Goal: Information Seeking & Learning: Learn about a topic

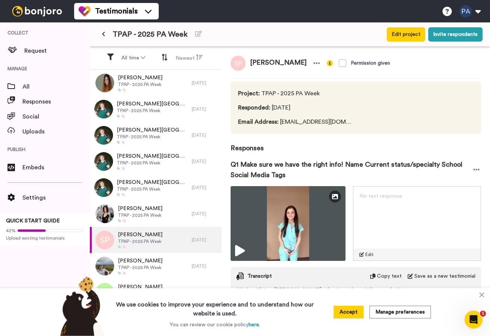
scroll to position [311, 0]
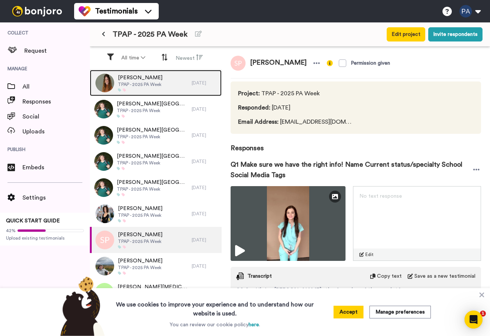
click at [177, 82] on div "[PERSON_NAME] TPAP - 2025 PA Week" at bounding box center [141, 83] width 102 height 26
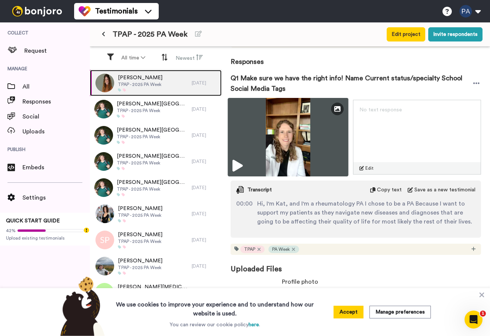
scroll to position [88, 0]
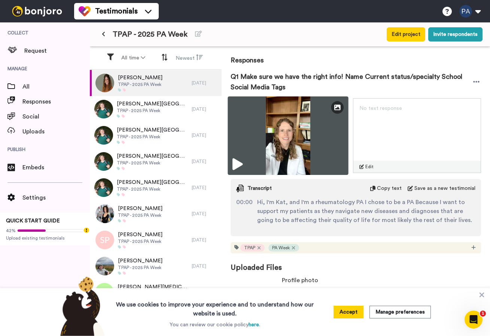
click at [308, 146] on img at bounding box center [287, 136] width 120 height 79
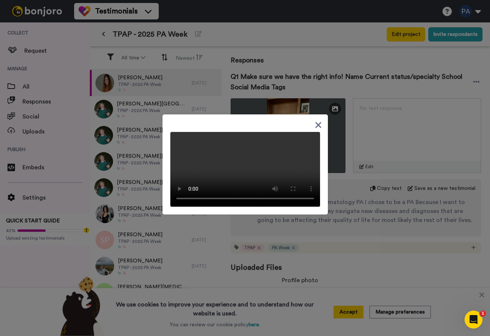
click at [253, 18] on div at bounding box center [245, 168] width 490 height 336
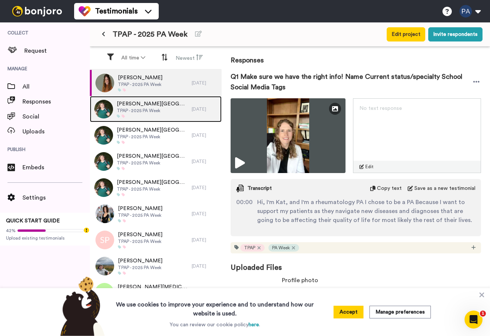
click at [136, 104] on span "[PERSON_NAME][GEOGRAPHIC_DATA][PERSON_NAME]" at bounding box center [152, 103] width 71 height 7
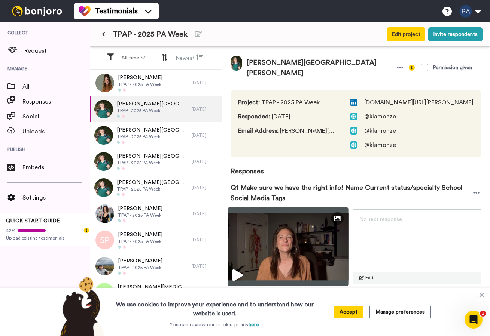
click at [305, 261] on img at bounding box center [287, 247] width 120 height 79
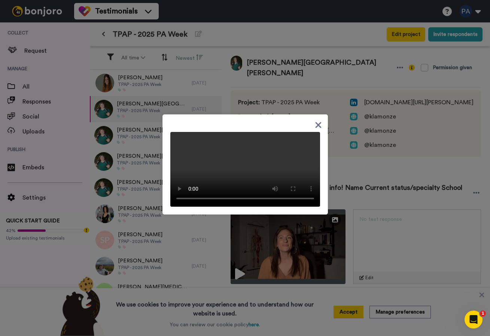
click at [280, 101] on div at bounding box center [245, 168] width 490 height 336
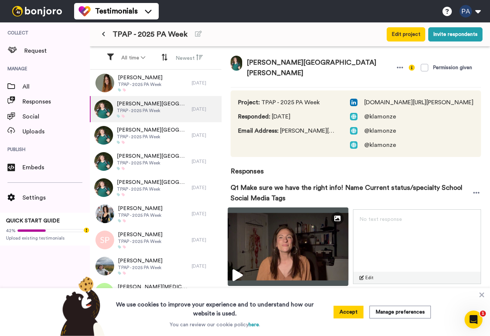
click at [284, 229] on img at bounding box center [287, 247] width 120 height 79
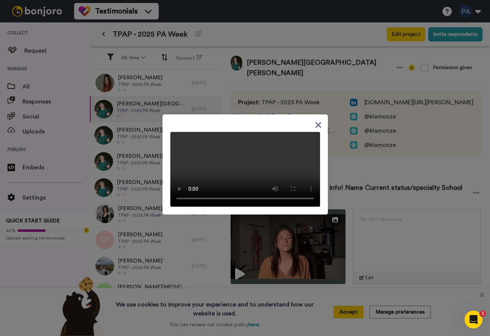
click at [318, 122] on icon at bounding box center [318, 125] width 6 height 6
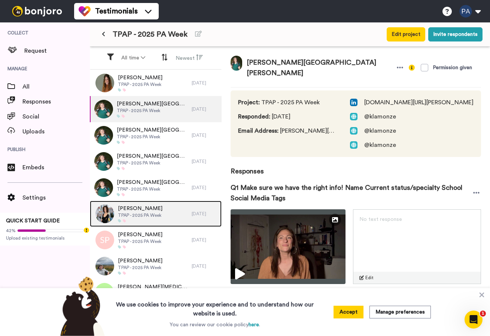
click at [169, 216] on div "[PERSON_NAME] TPAP - 2025 PA Week" at bounding box center [141, 214] width 102 height 26
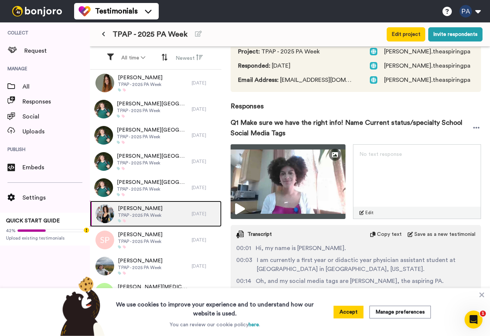
scroll to position [8, 0]
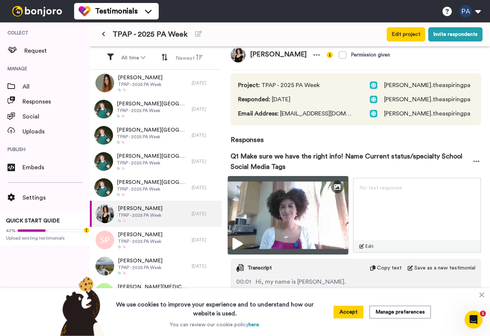
click at [288, 216] on img at bounding box center [287, 215] width 120 height 79
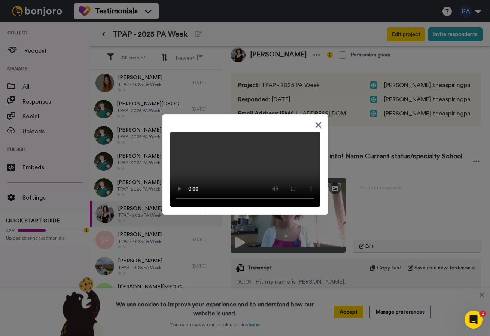
click at [247, 115] on div at bounding box center [244, 164] width 165 height 100
click at [316, 120] on icon at bounding box center [318, 124] width 7 height 9
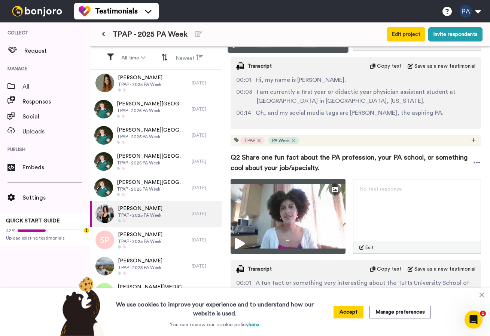
scroll to position [219, 0]
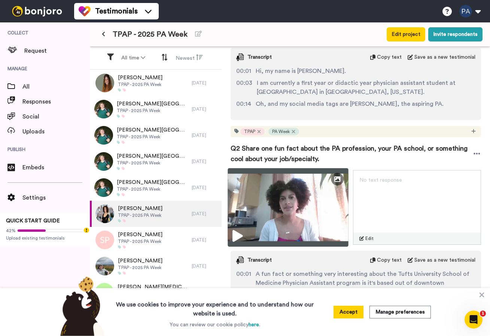
click at [275, 198] on img at bounding box center [287, 207] width 120 height 79
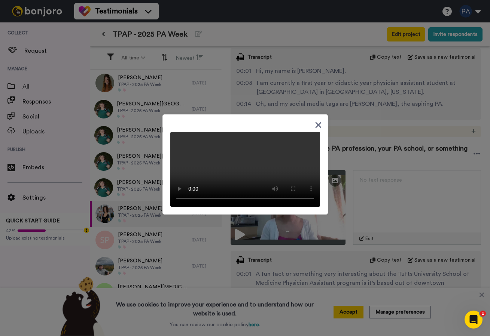
click at [251, 126] on div at bounding box center [245, 166] width 150 height 81
click at [316, 120] on icon at bounding box center [318, 124] width 7 height 9
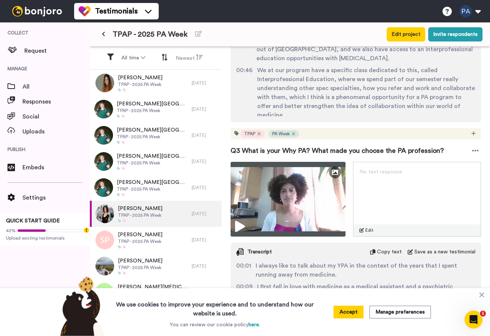
scroll to position [496, 0]
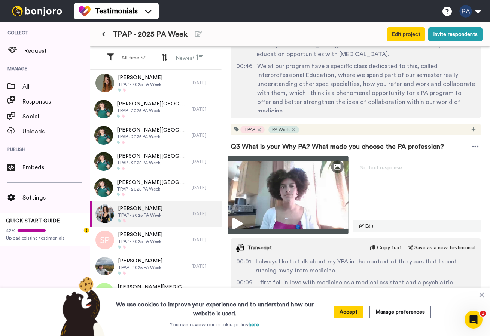
click at [329, 195] on img at bounding box center [287, 195] width 120 height 79
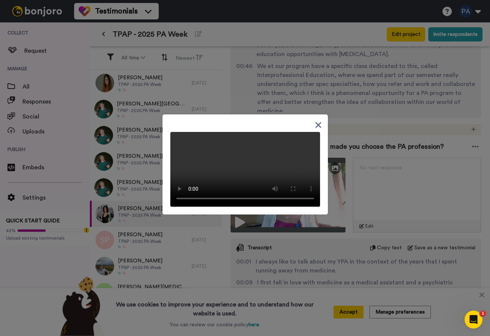
click at [341, 131] on div at bounding box center [245, 168] width 490 height 336
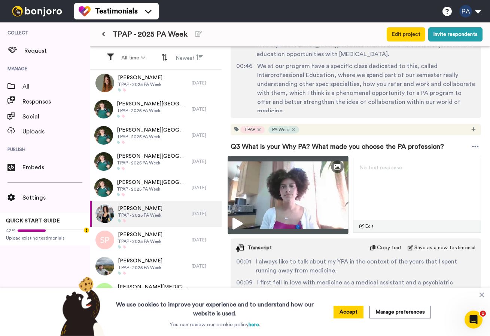
click at [302, 183] on img at bounding box center [287, 195] width 120 height 79
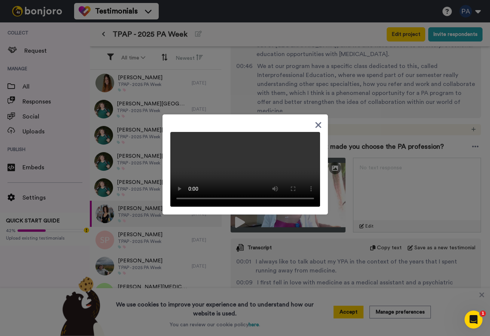
click at [261, 126] on div at bounding box center [245, 166] width 150 height 81
click at [318, 122] on icon at bounding box center [318, 124] width 7 height 9
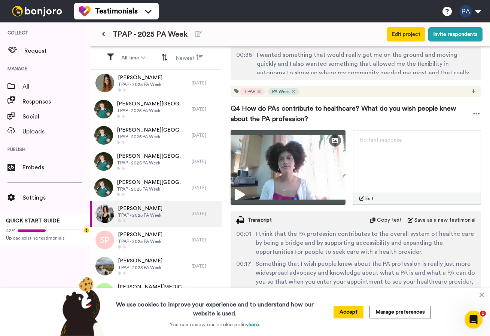
scroll to position [801, 0]
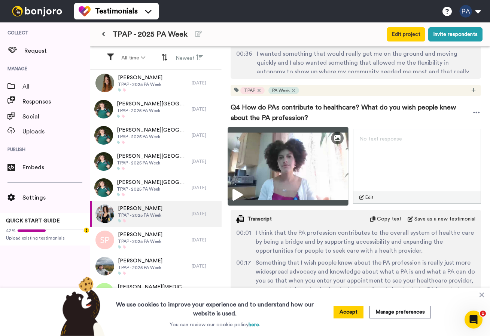
click at [297, 179] on img at bounding box center [287, 166] width 120 height 79
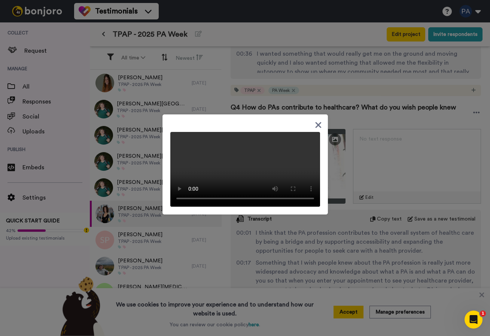
click at [251, 114] on div at bounding box center [244, 164] width 165 height 100
click at [320, 122] on icon at bounding box center [318, 125] width 6 height 6
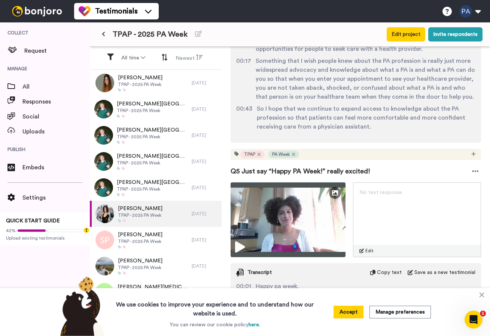
scroll to position [1014, 0]
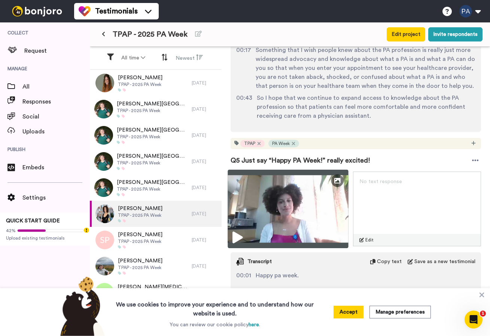
click at [314, 216] on img at bounding box center [287, 209] width 120 height 79
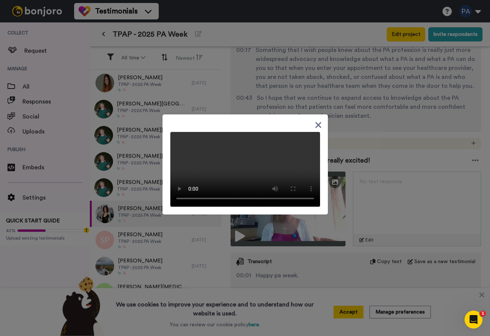
click at [317, 122] on icon at bounding box center [318, 125] width 6 height 6
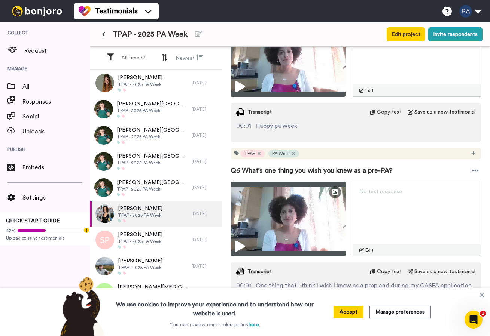
scroll to position [1185, 0]
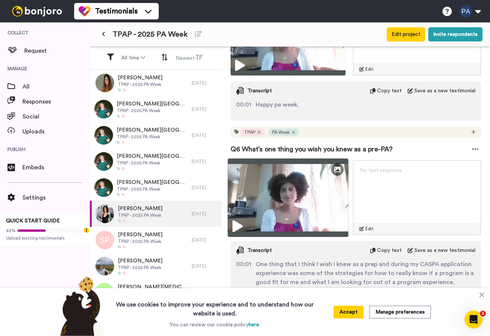
click at [301, 189] on img at bounding box center [287, 198] width 120 height 79
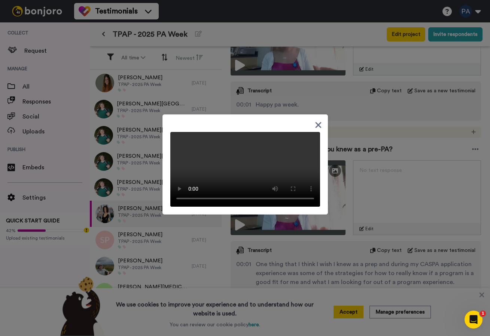
click at [320, 122] on icon at bounding box center [318, 125] width 6 height 6
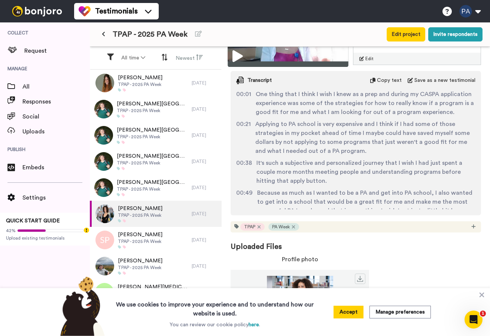
scroll to position [21, 0]
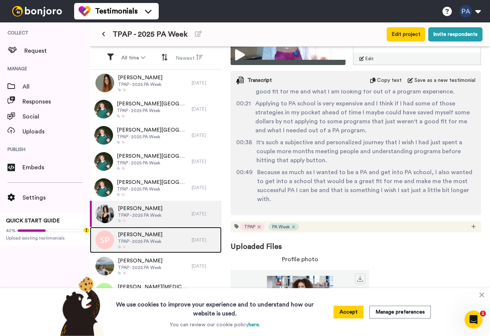
click at [162, 242] on div "[PERSON_NAME] TPAP - 2025 PA Week" at bounding box center [141, 240] width 102 height 26
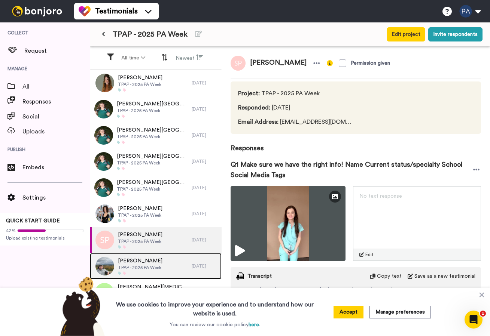
click at [155, 263] on span "[PERSON_NAME]" at bounding box center [140, 260] width 45 height 7
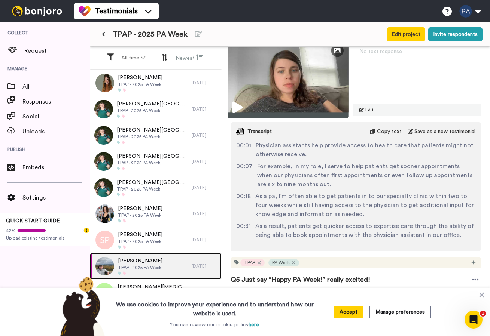
scroll to position [513, 0]
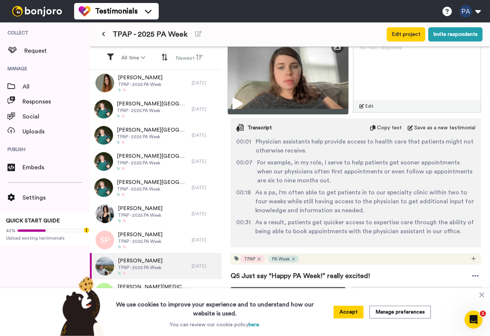
click at [304, 87] on img at bounding box center [287, 75] width 120 height 79
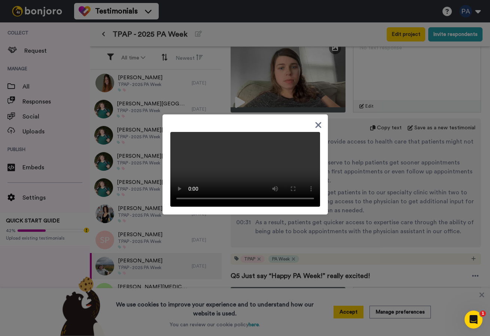
click at [320, 122] on icon at bounding box center [318, 125] width 6 height 6
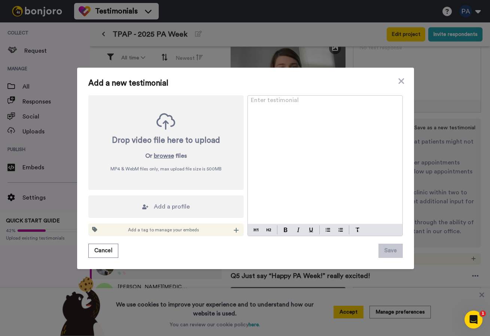
click at [405, 79] on div "Add a new testimonial Drop video file here to upload Or browse files MP4 & WebM…" at bounding box center [245, 169] width 337 height 202
click at [400, 82] on icon at bounding box center [401, 81] width 6 height 6
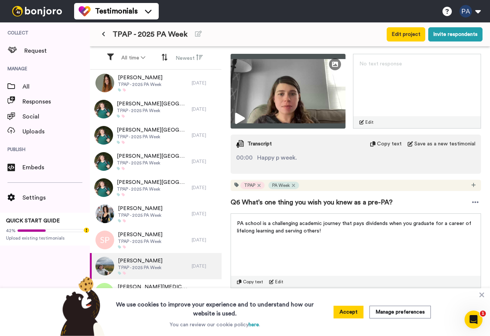
scroll to position [755, 0]
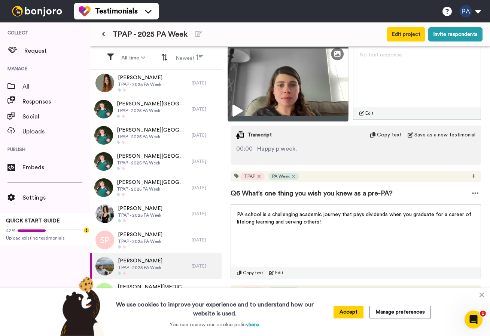
click at [331, 77] on img at bounding box center [287, 82] width 120 height 79
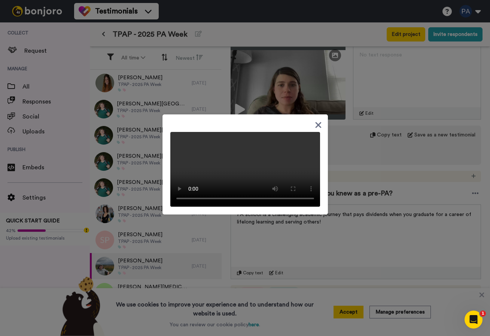
click at [257, 126] on div at bounding box center [245, 166] width 150 height 81
click at [322, 118] on div at bounding box center [244, 164] width 165 height 100
click at [319, 122] on icon at bounding box center [318, 125] width 6 height 6
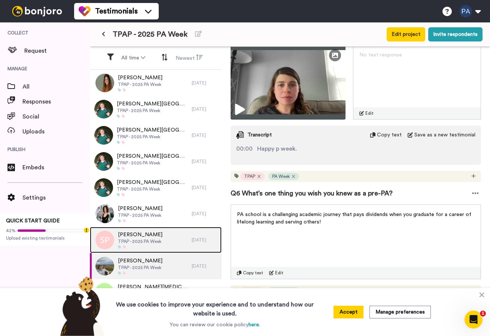
click at [134, 236] on span "[PERSON_NAME]" at bounding box center [140, 234] width 45 height 7
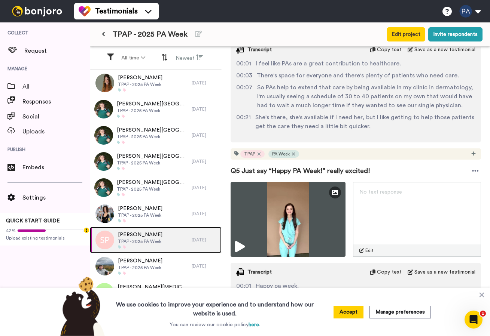
scroll to position [868, 0]
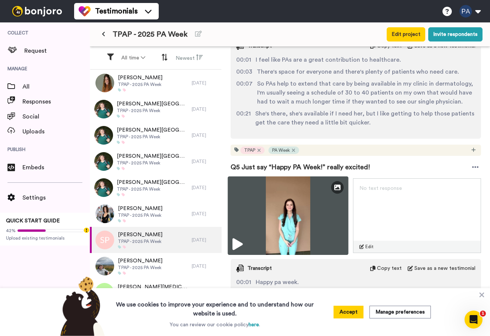
click at [288, 206] on img at bounding box center [287, 216] width 120 height 79
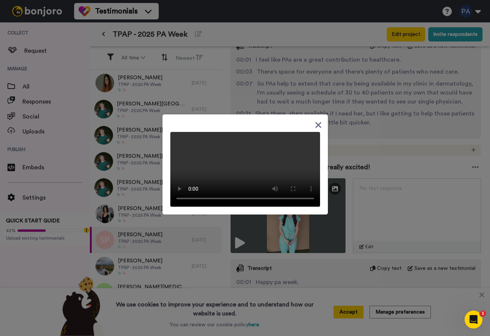
click at [227, 126] on div at bounding box center [245, 166] width 150 height 81
click at [318, 122] on icon at bounding box center [318, 125] width 6 height 6
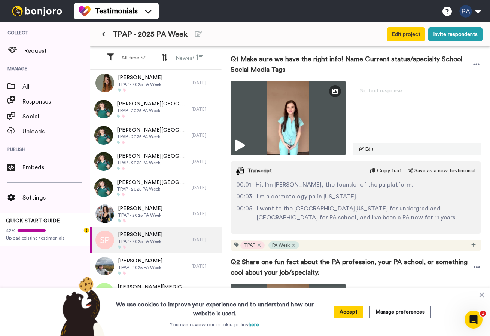
scroll to position [0, 0]
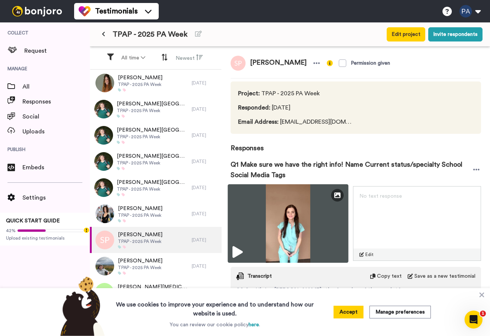
click at [300, 217] on img at bounding box center [287, 223] width 120 height 79
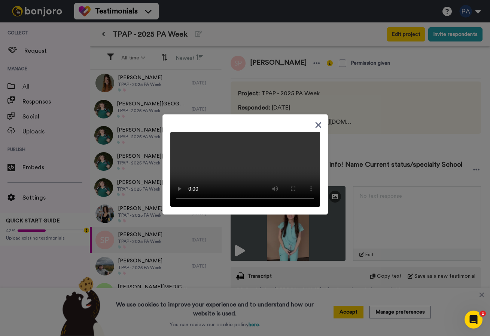
click at [267, 114] on div at bounding box center [244, 164] width 165 height 100
click at [316, 120] on icon at bounding box center [318, 124] width 7 height 9
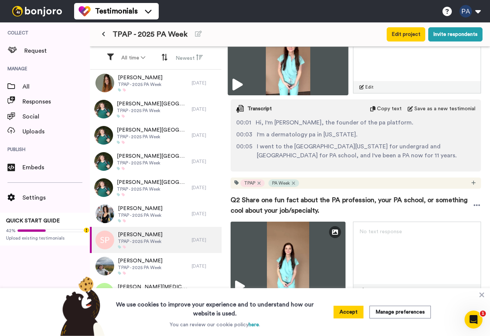
scroll to position [207, 0]
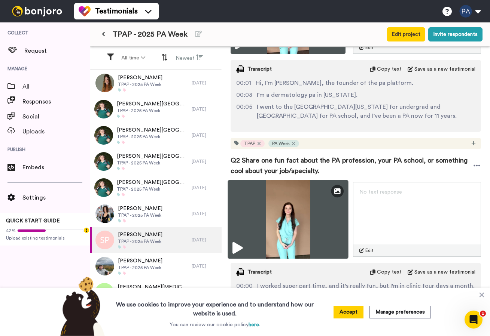
click at [313, 220] on img at bounding box center [287, 219] width 120 height 79
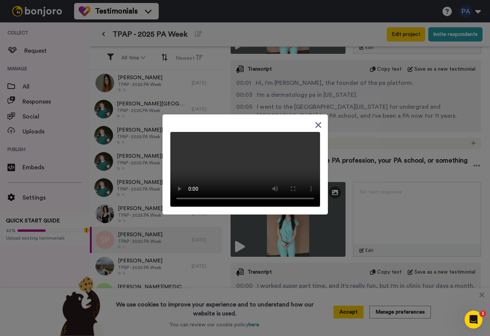
click at [319, 122] on icon at bounding box center [318, 125] width 6 height 6
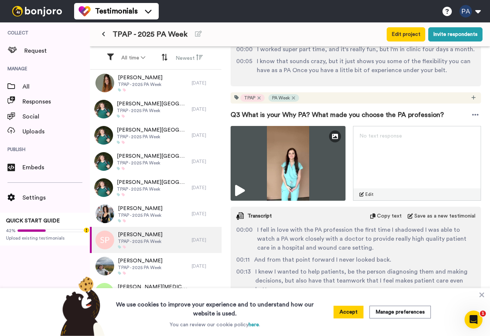
scroll to position [448, 0]
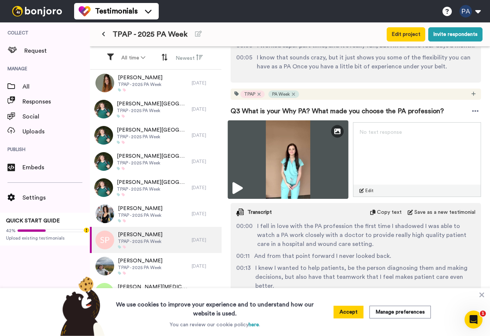
click at [326, 156] on img at bounding box center [287, 159] width 120 height 79
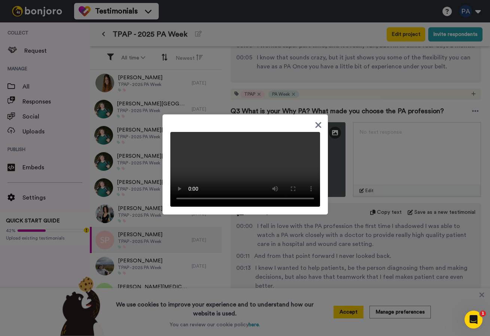
click at [264, 126] on div at bounding box center [245, 166] width 150 height 81
click at [317, 122] on icon at bounding box center [318, 125] width 6 height 6
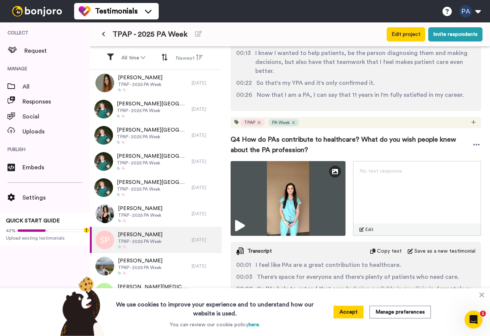
scroll to position [668, 0]
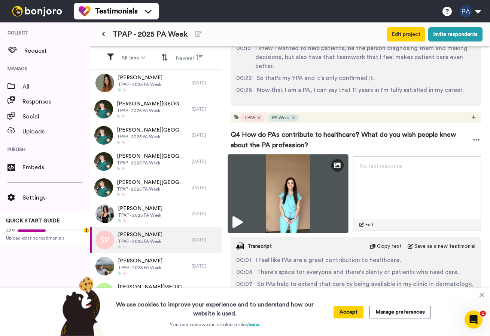
click at [329, 181] on img at bounding box center [287, 194] width 120 height 79
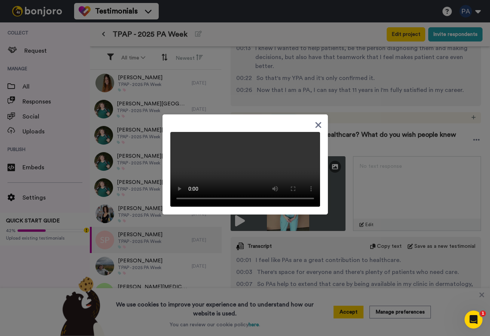
click at [318, 122] on icon at bounding box center [318, 125] width 6 height 6
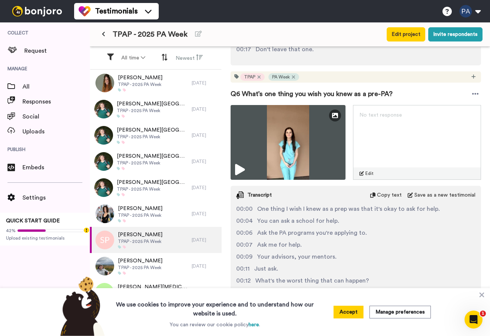
scroll to position [1177, 0]
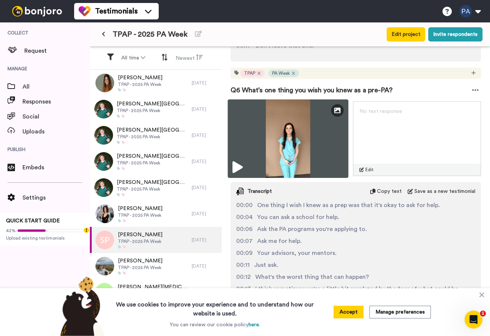
click at [310, 143] on img at bounding box center [287, 139] width 120 height 79
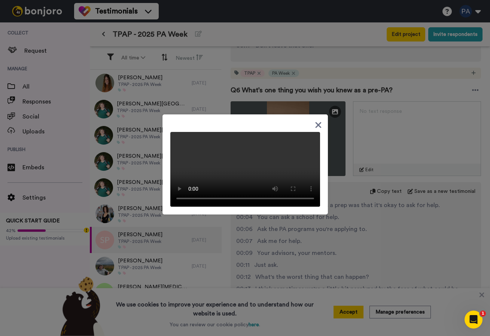
click at [245, 132] on video at bounding box center [245, 169] width 150 height 75
click at [317, 122] on icon at bounding box center [318, 125] width 6 height 6
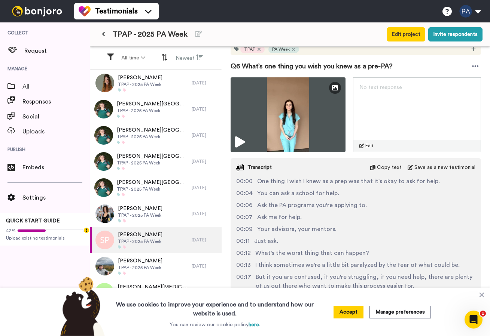
scroll to position [1202, 0]
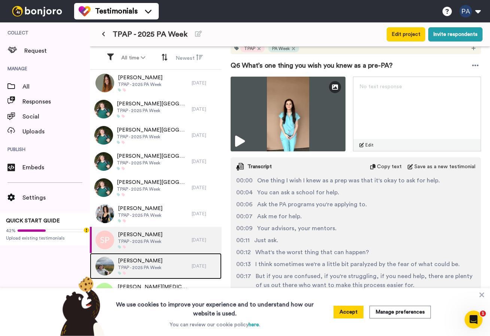
click at [155, 271] on span "TPAP - 2025 PA Week" at bounding box center [140, 268] width 45 height 6
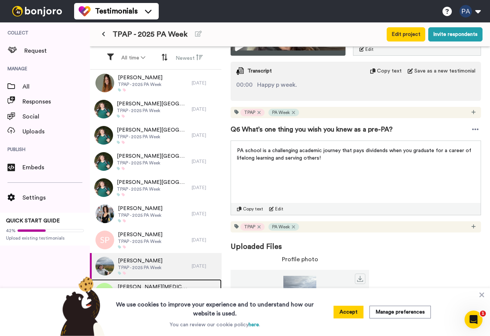
click at [151, 287] on span "[PERSON_NAME][MEDICAL_DATA]" at bounding box center [152, 287] width 70 height 7
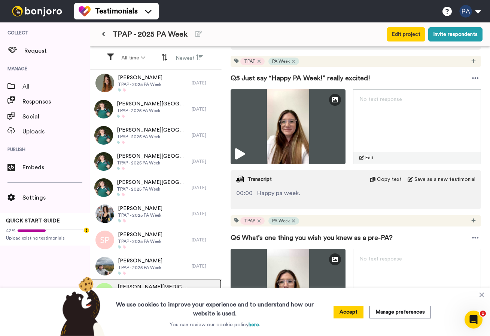
scroll to position [986, 0]
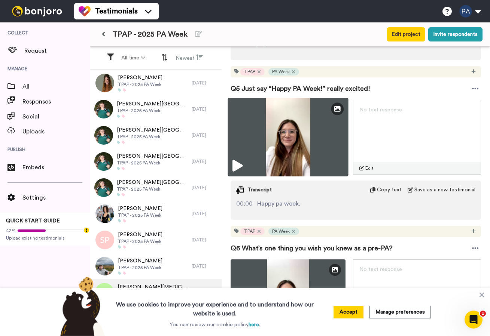
click at [327, 118] on img at bounding box center [287, 137] width 120 height 79
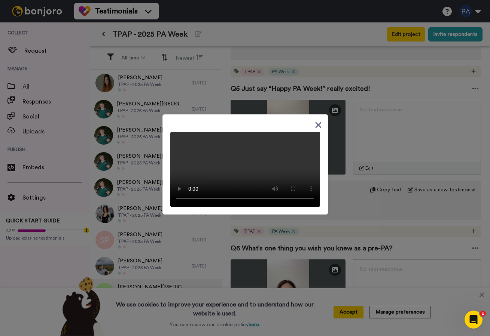
click at [247, 114] on div at bounding box center [244, 164] width 165 height 100
click at [318, 122] on icon at bounding box center [318, 125] width 6 height 6
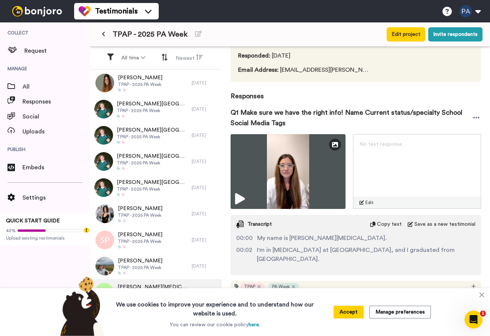
scroll to position [0, 0]
